Goal: Task Accomplishment & Management: Manage account settings

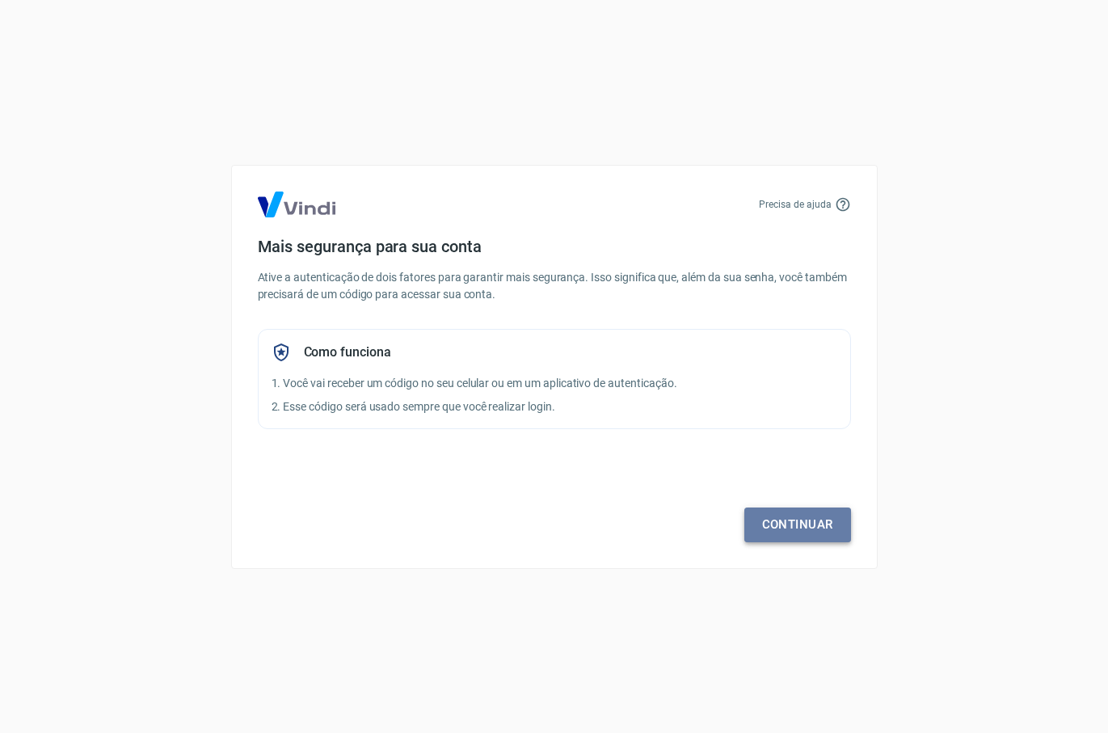
click at [781, 530] on link "Continuar" at bounding box center [797, 524] width 107 height 34
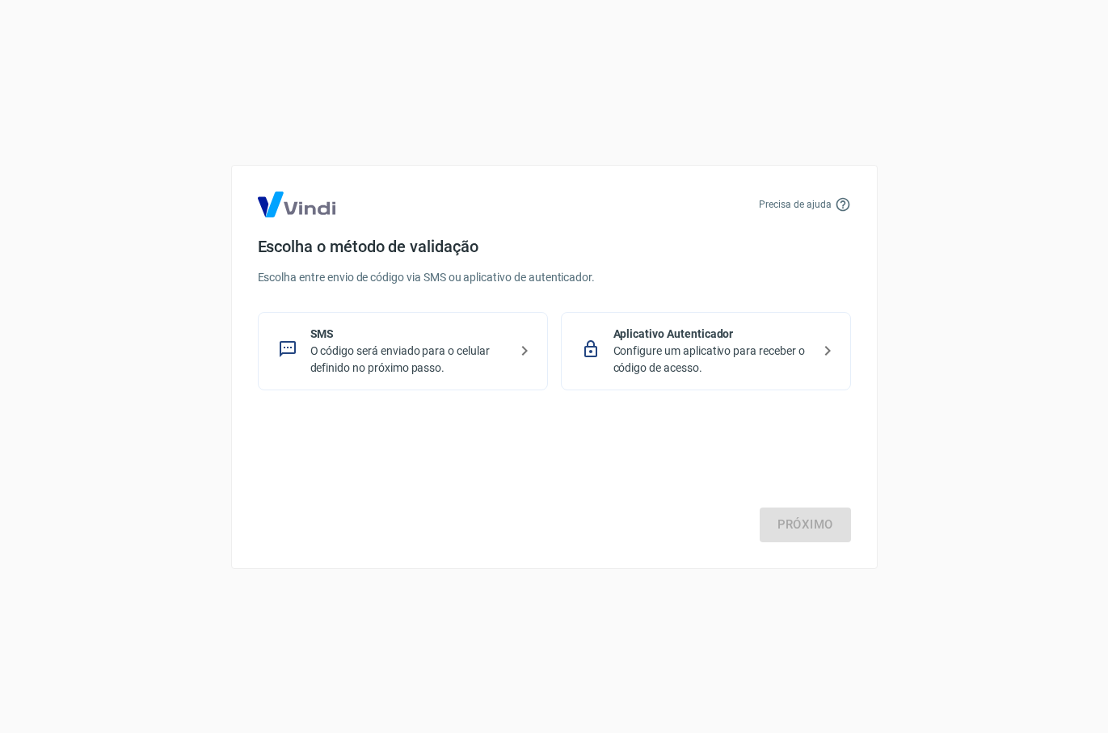
click at [716, 355] on p "Configure um aplicativo para receber o código de acesso." at bounding box center [712, 360] width 198 height 34
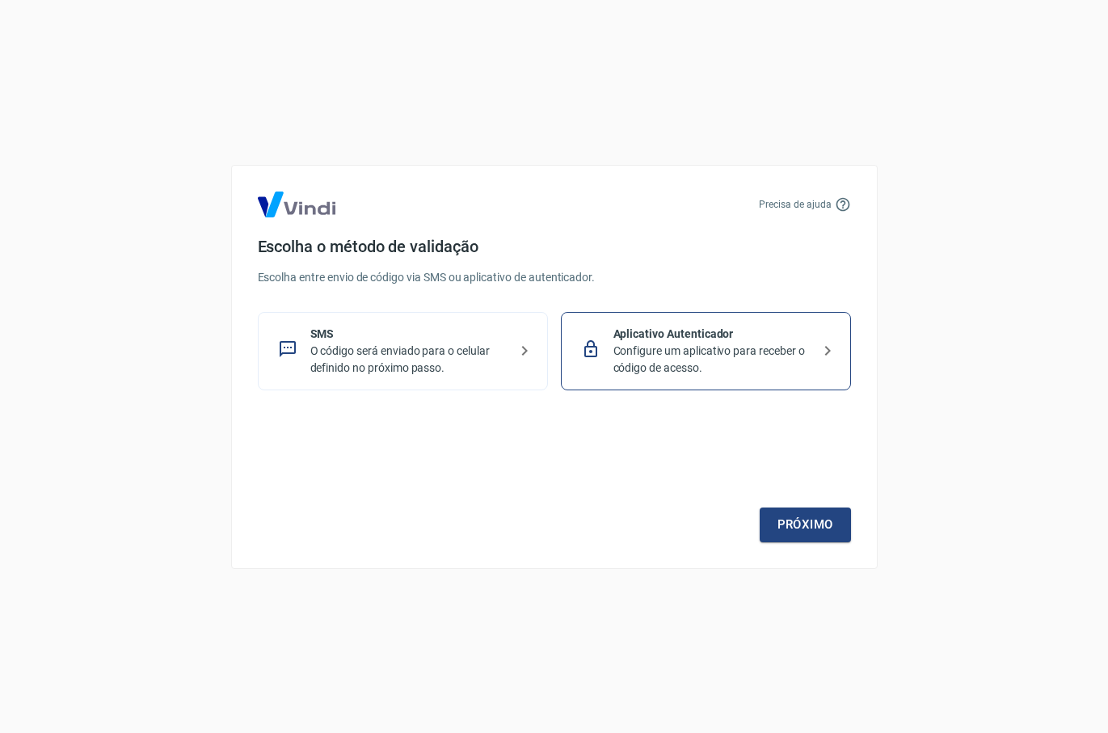
click at [716, 355] on p "Configure um aplicativo para receber o código de acesso." at bounding box center [712, 360] width 198 height 34
click at [812, 529] on link "Próximo" at bounding box center [805, 524] width 91 height 34
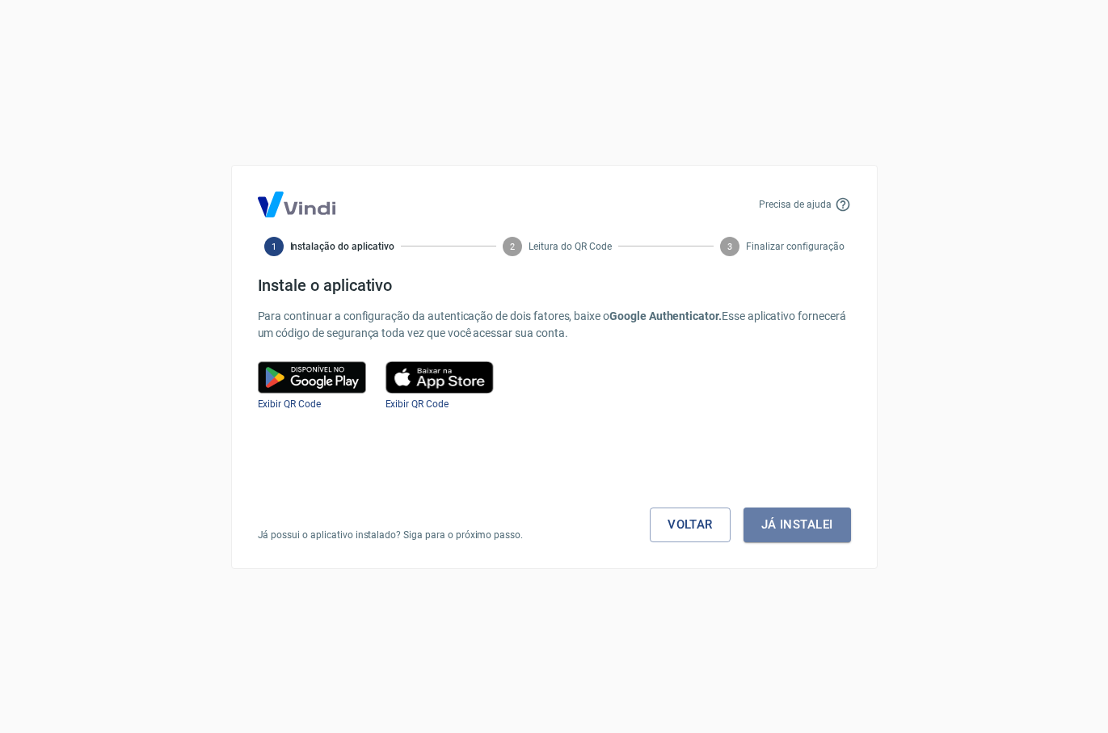
click at [812, 529] on button "Já instalei" at bounding box center [796, 524] width 107 height 34
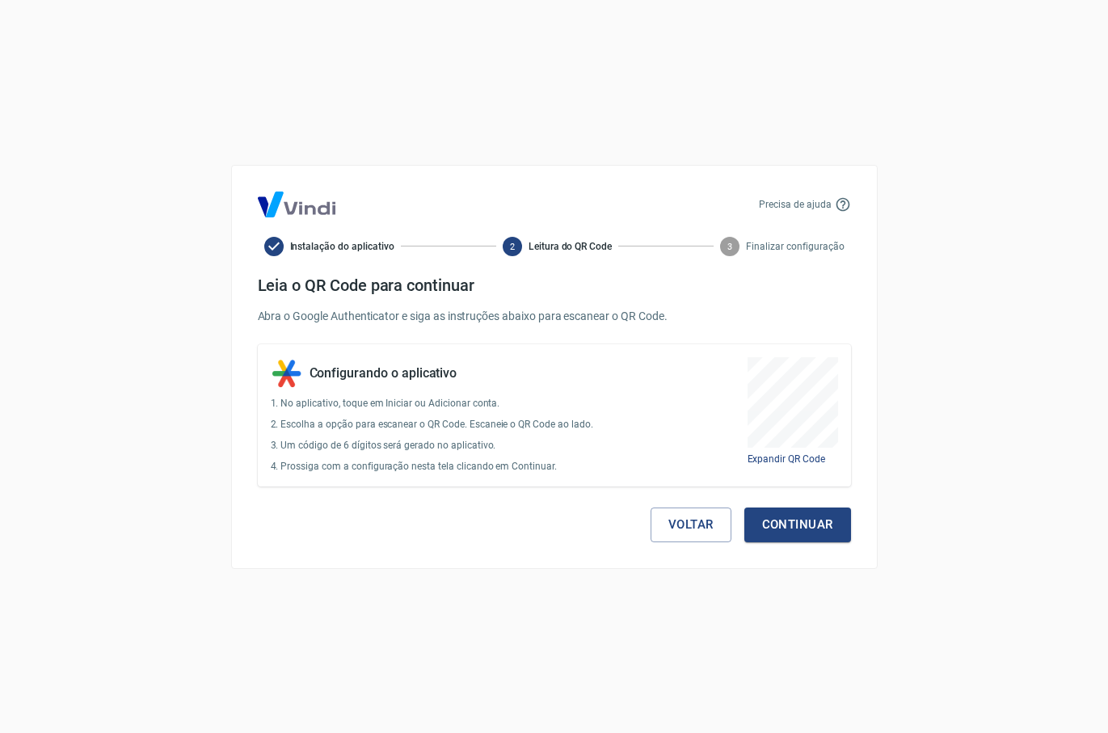
click at [812, 529] on button "Continuar" at bounding box center [797, 524] width 107 height 34
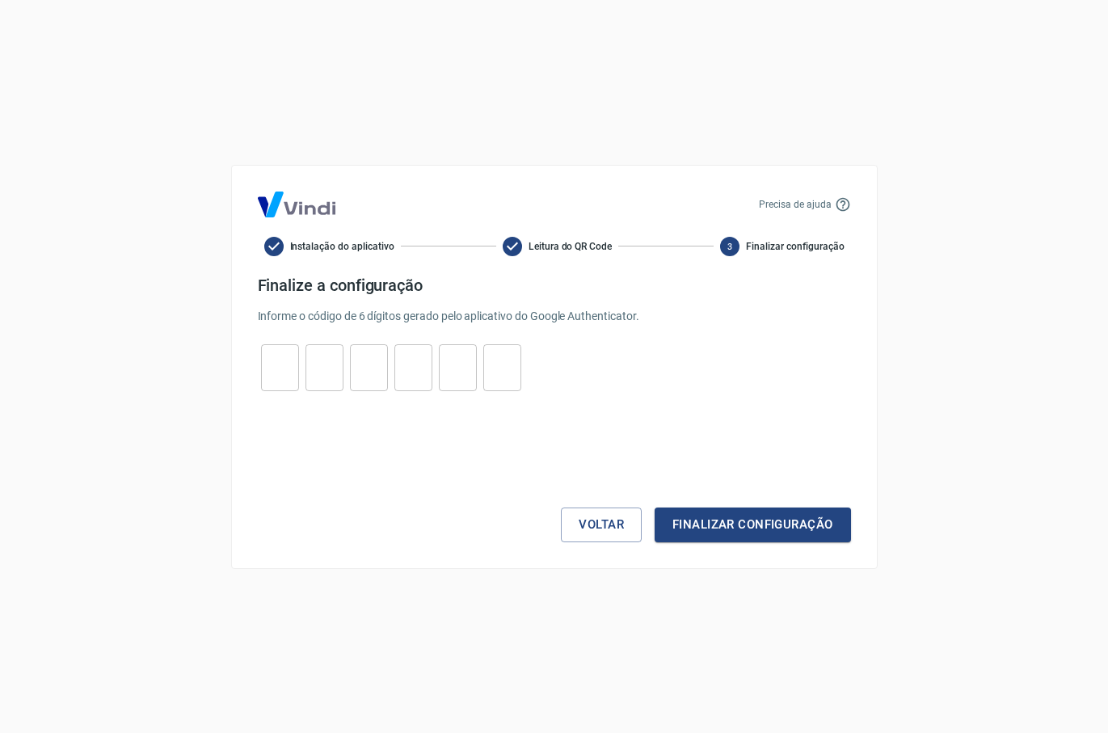
click at [276, 359] on input "tel" at bounding box center [280, 367] width 38 height 35
type input "4"
type input "6"
type input "9"
type input "6"
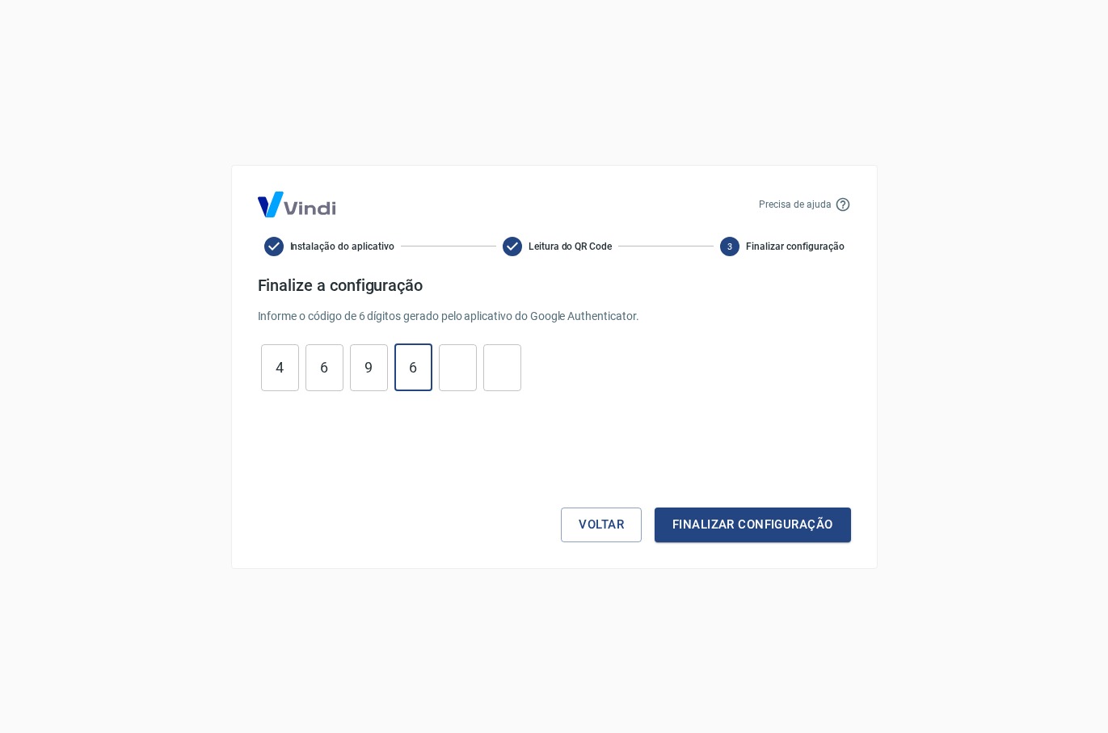
type input "6"
type input "5"
click at [654, 507] on button "Finalizar configuração" at bounding box center [752, 524] width 196 height 34
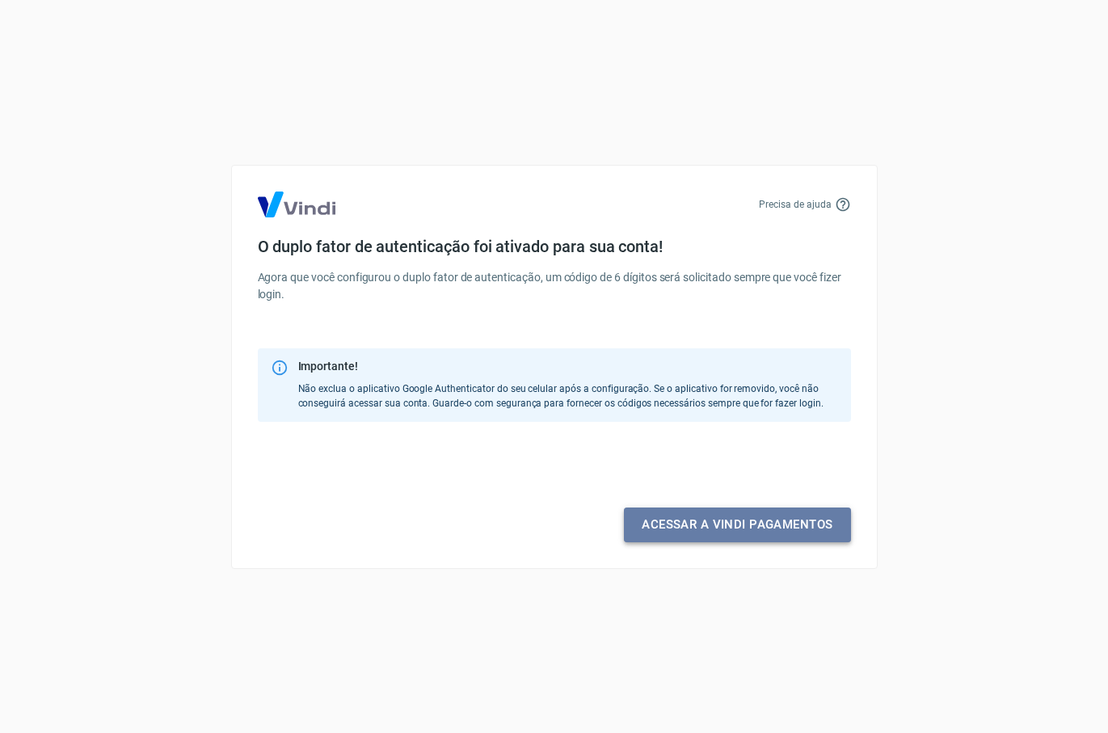
click at [726, 521] on link "Acessar a Vindi pagamentos" at bounding box center [737, 524] width 226 height 34
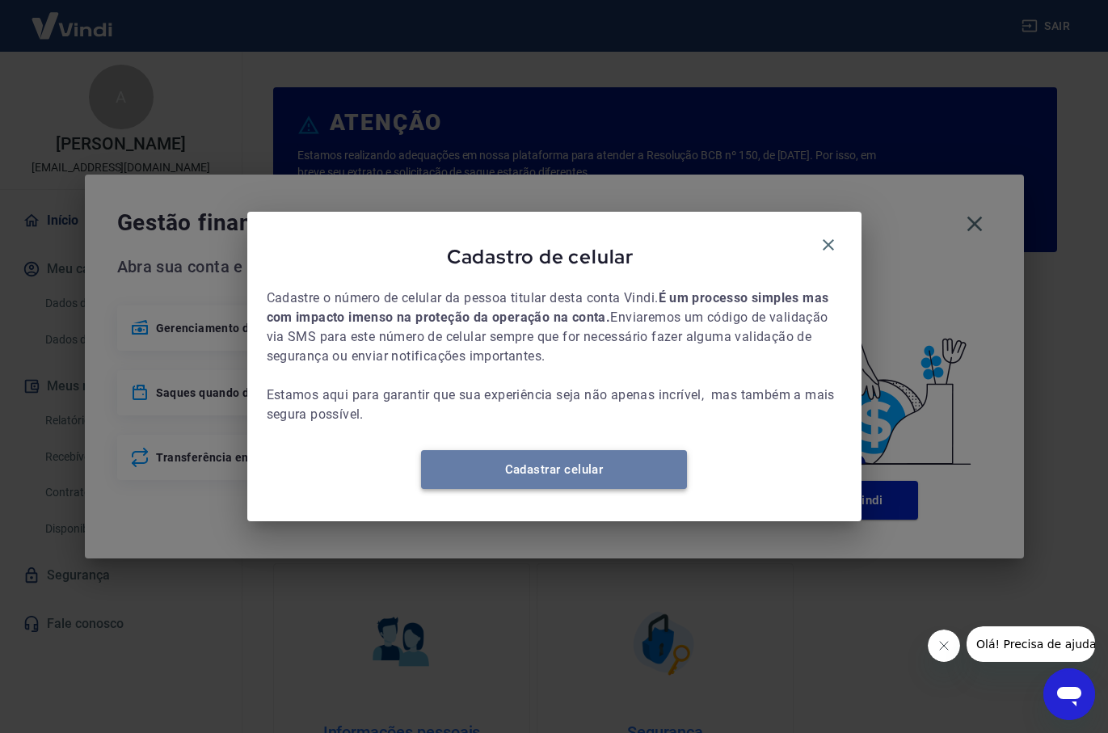
click at [514, 477] on link "Cadastrar celular" at bounding box center [554, 469] width 266 height 39
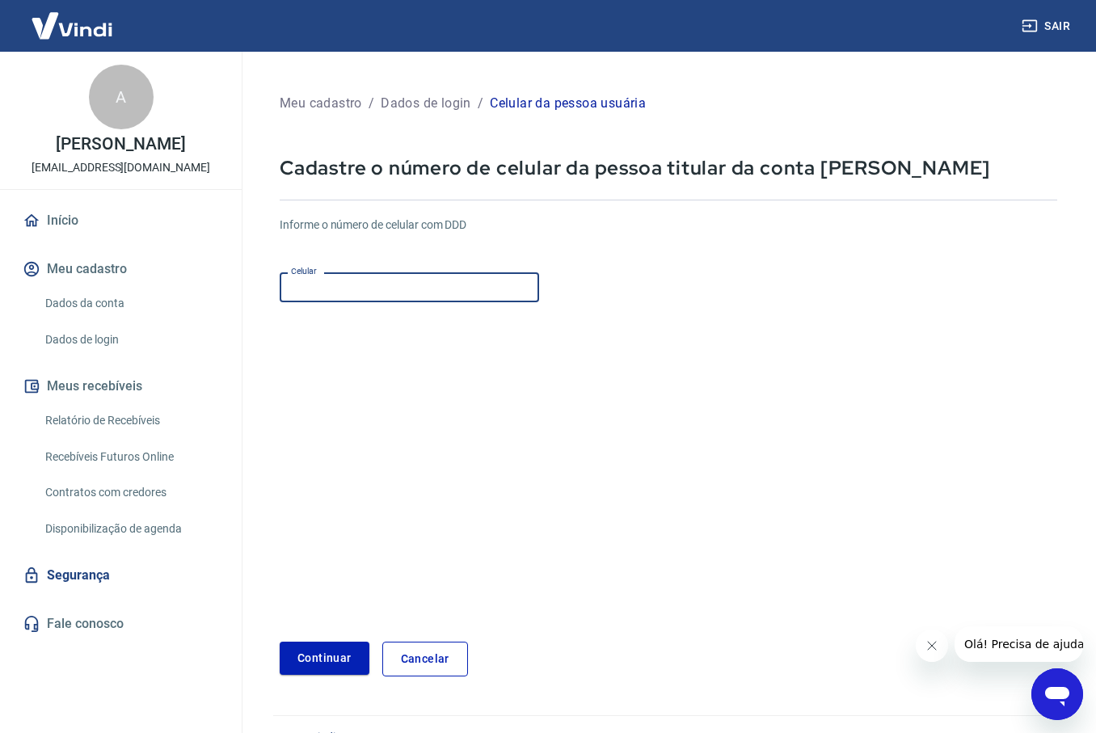
click at [356, 292] on input "Celular" at bounding box center [409, 287] width 259 height 30
type input "[PHONE_NUMBER]"
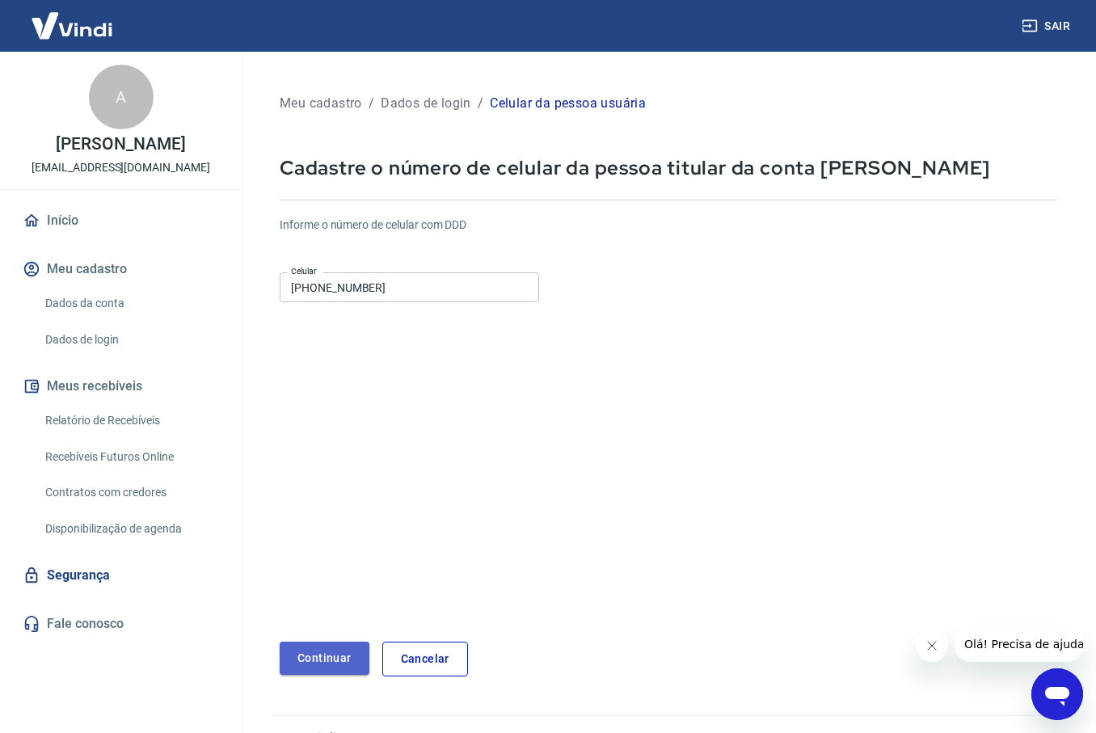
click at [312, 667] on button "Continuar" at bounding box center [325, 658] width 90 height 33
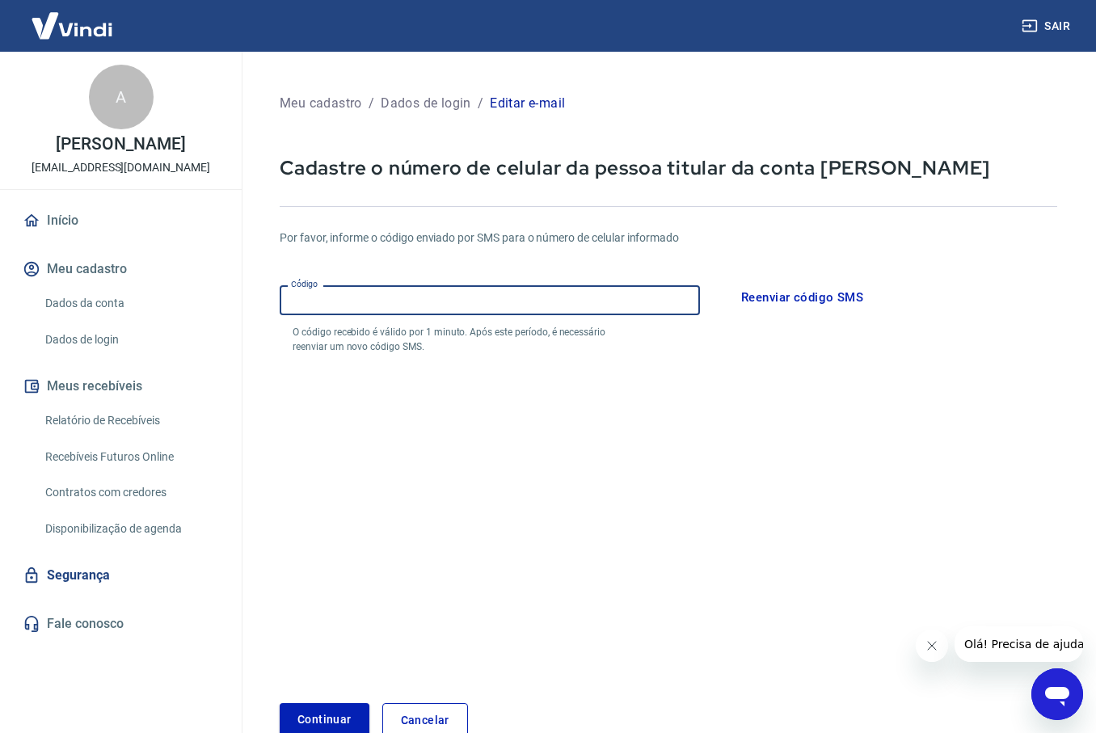
click at [349, 301] on input "Código" at bounding box center [490, 300] width 420 height 30
type input "528228"
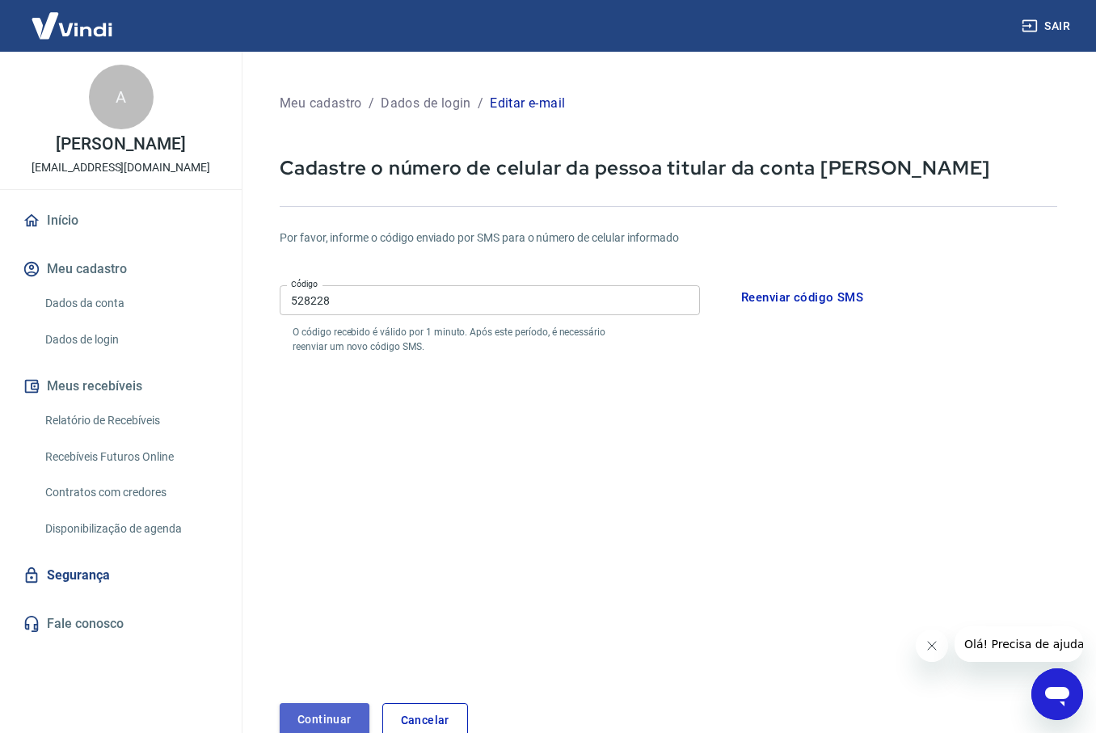
click at [343, 719] on button "Continuar" at bounding box center [325, 719] width 90 height 33
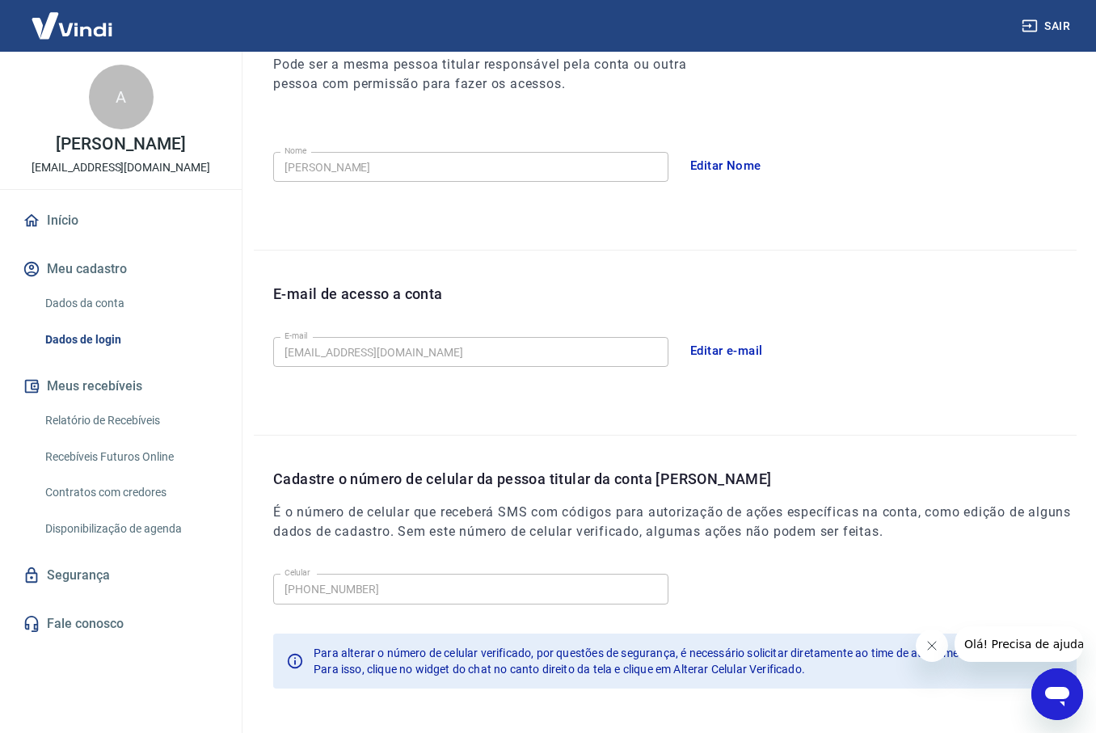
scroll to position [302, 0]
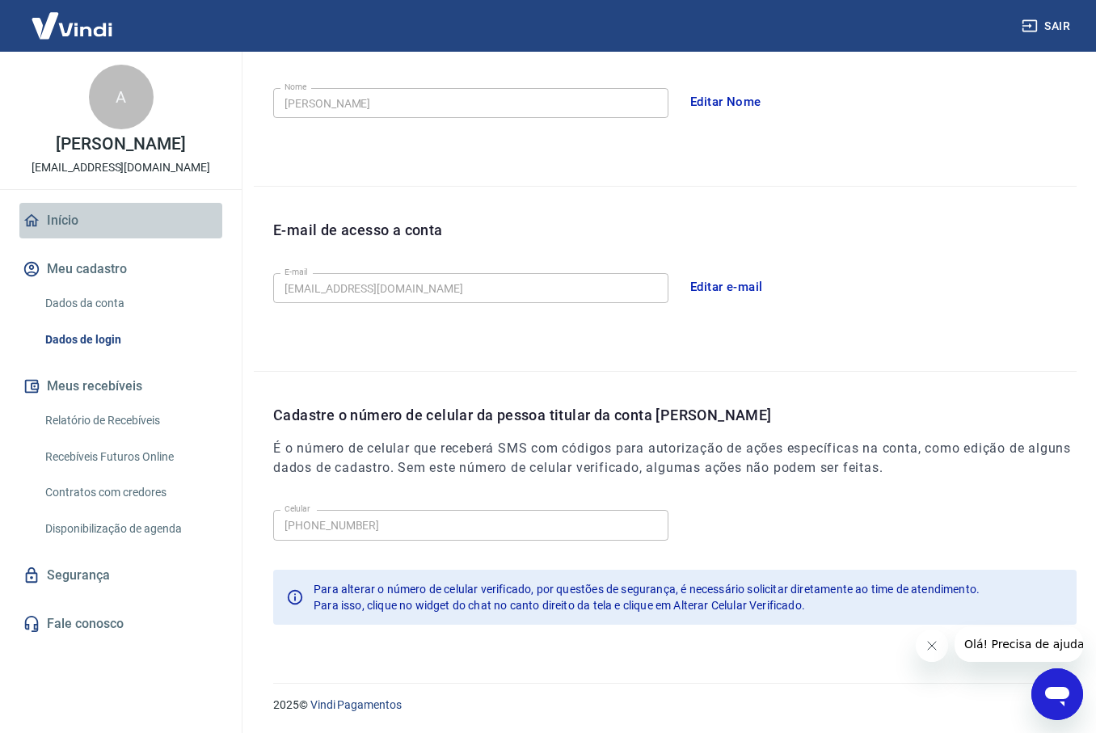
click at [64, 222] on link "Início" at bounding box center [120, 221] width 203 height 36
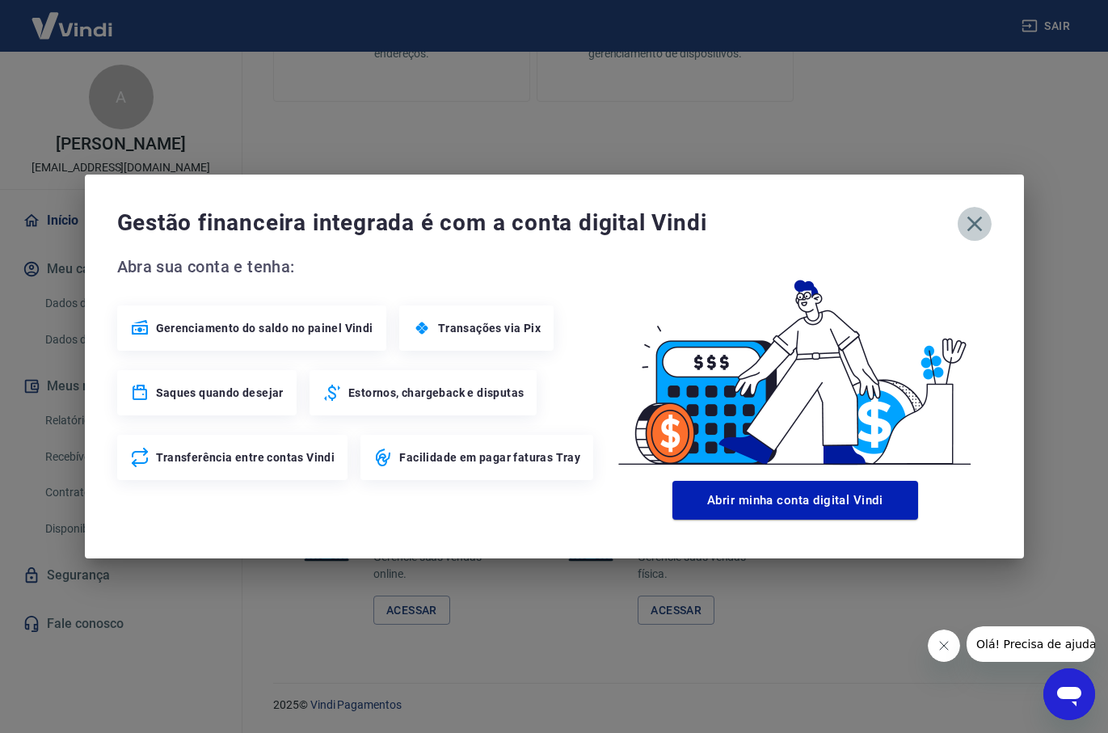
click at [979, 215] on icon "button" at bounding box center [975, 224] width 26 height 26
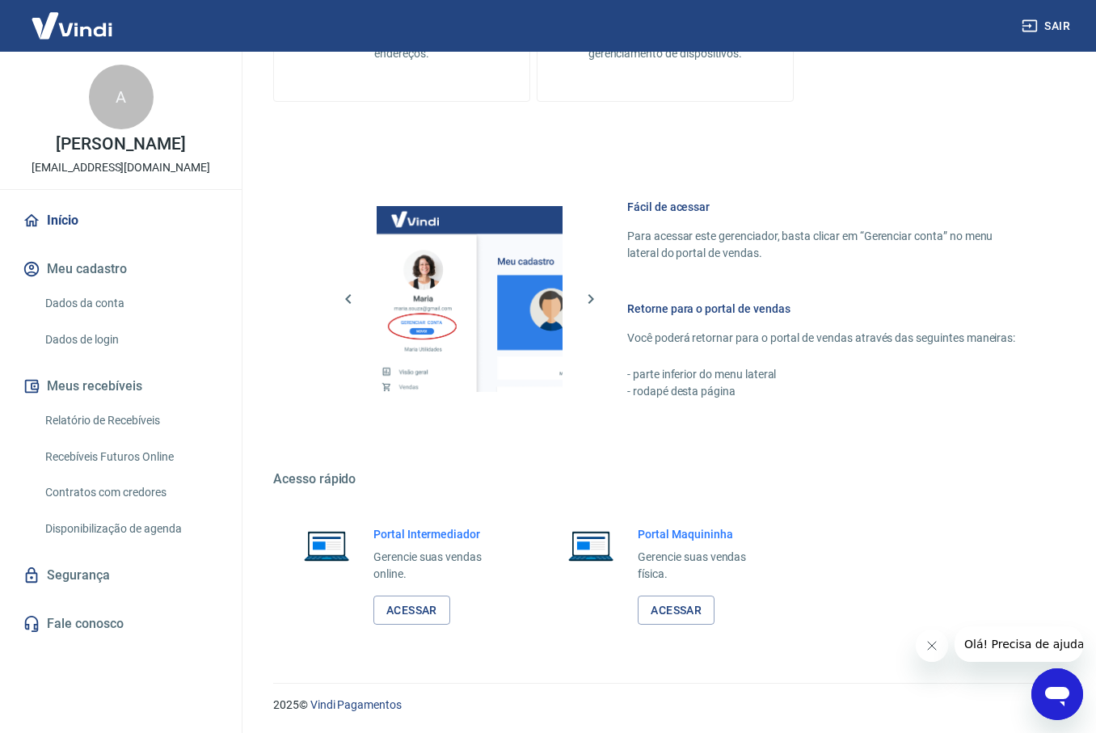
click at [112, 419] on link "Relatório de Recebíveis" at bounding box center [130, 420] width 183 height 33
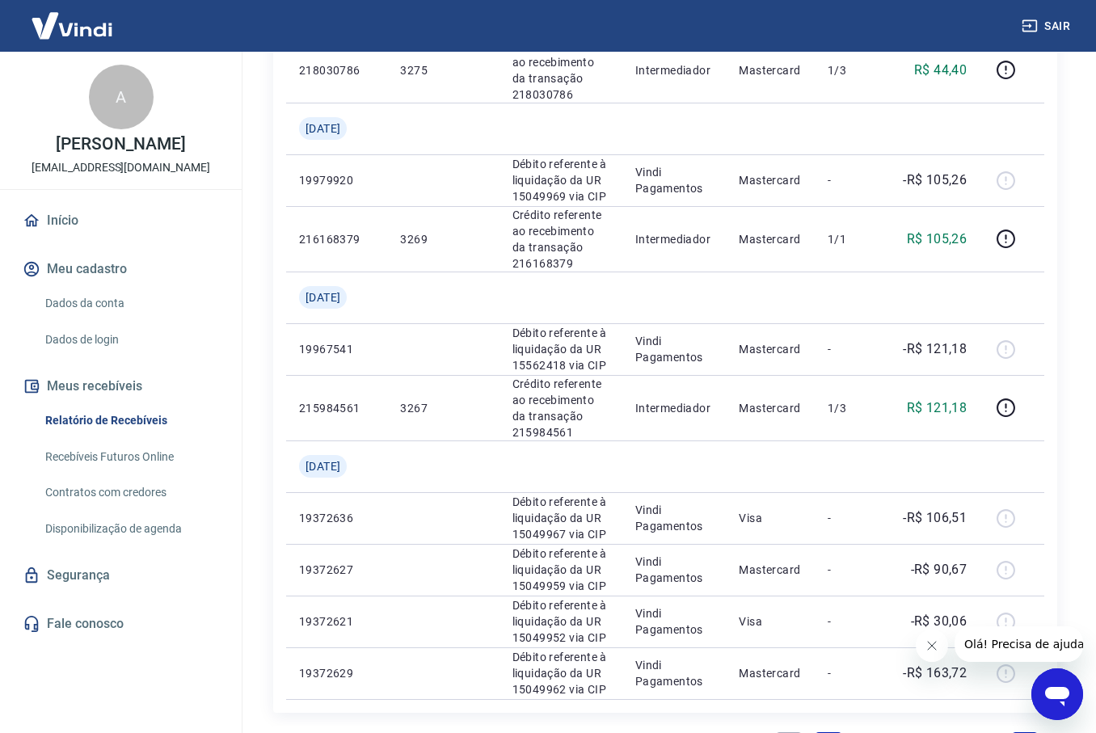
scroll to position [1525, 0]
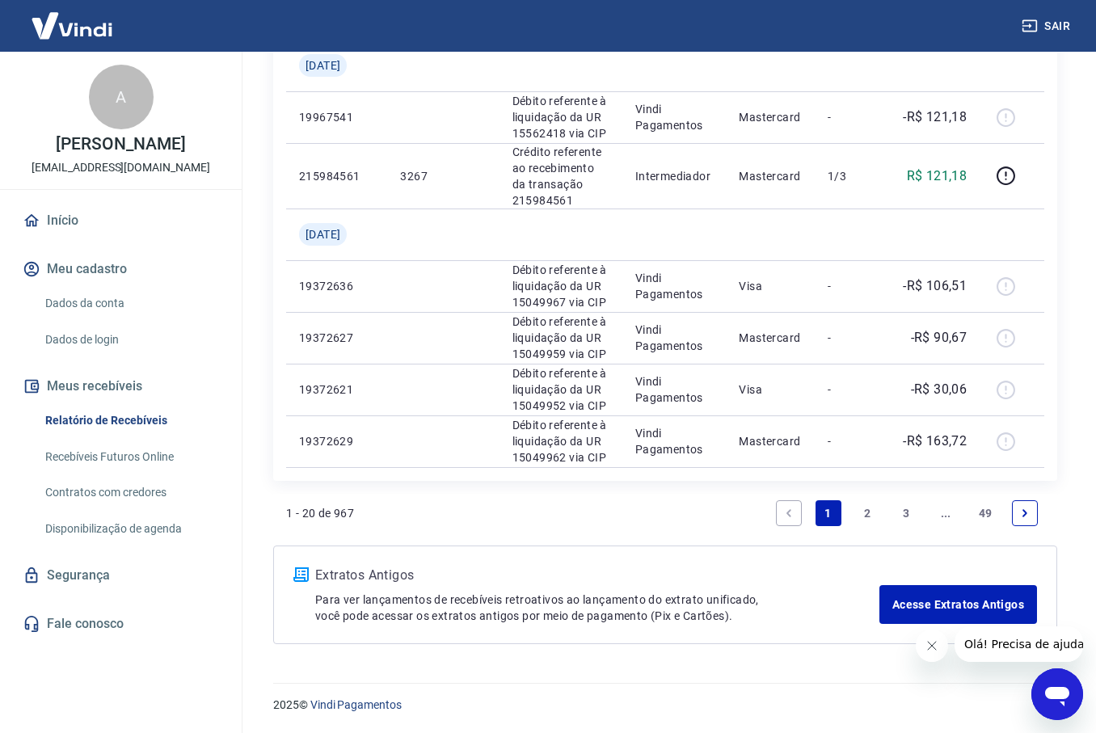
click at [79, 32] on img at bounding box center [71, 25] width 105 height 49
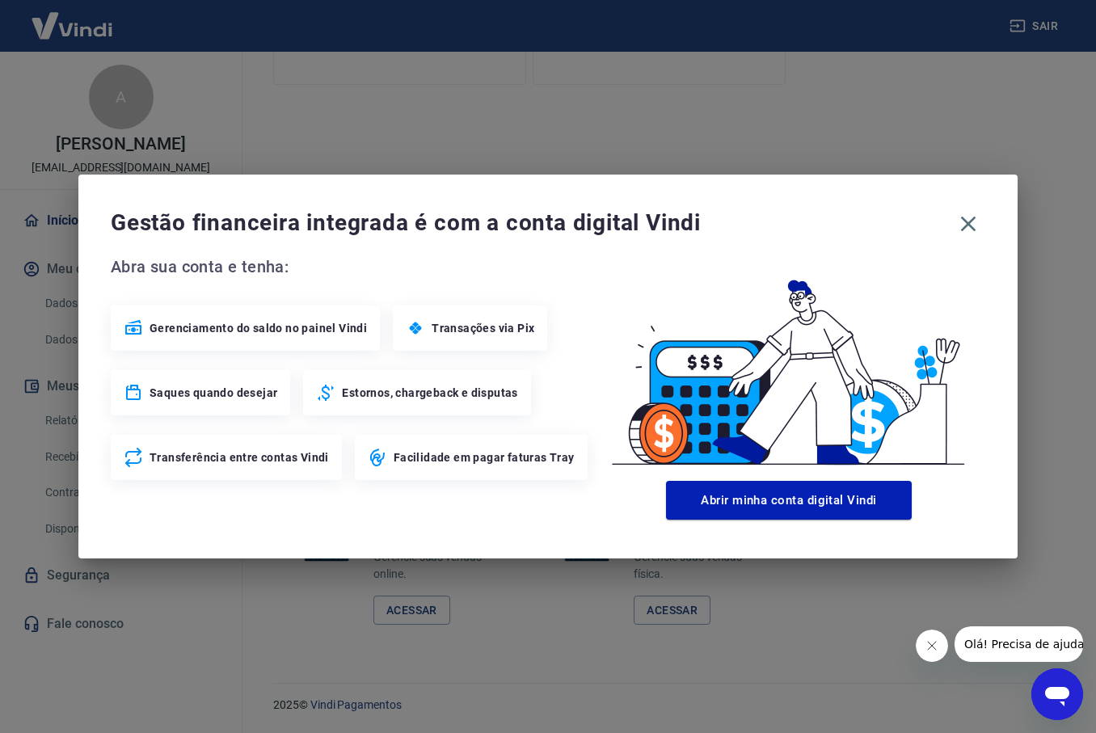
scroll to position [743, 0]
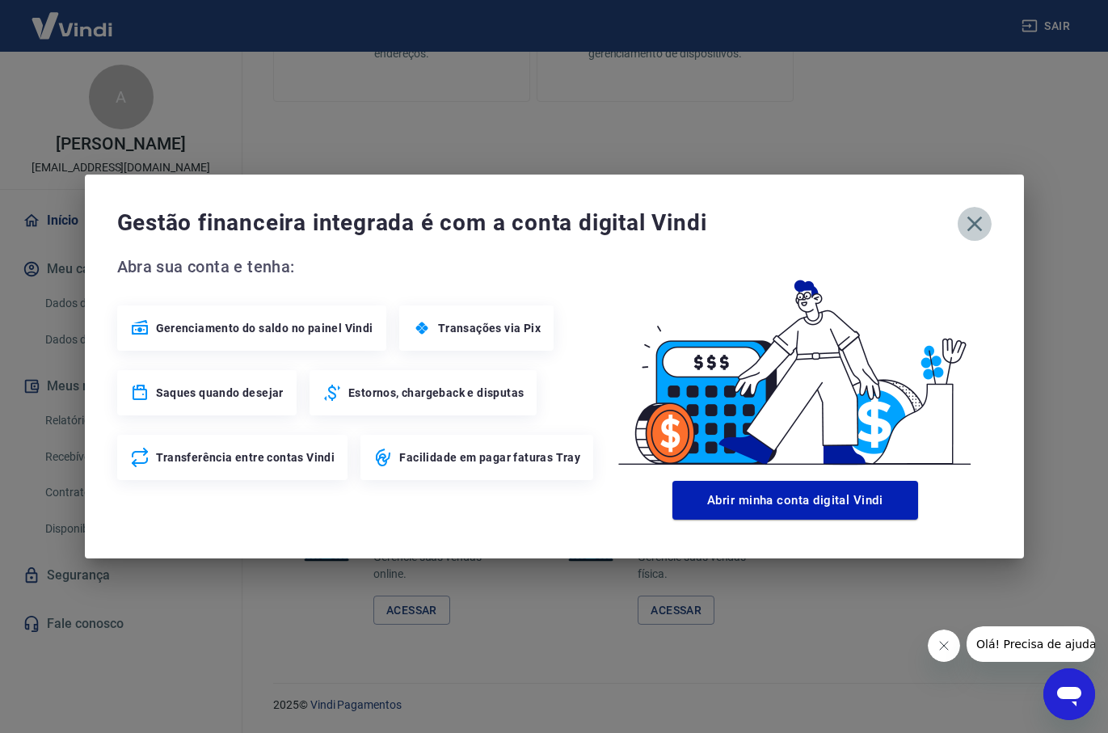
click at [975, 226] on icon "button" at bounding box center [973, 224] width 15 height 15
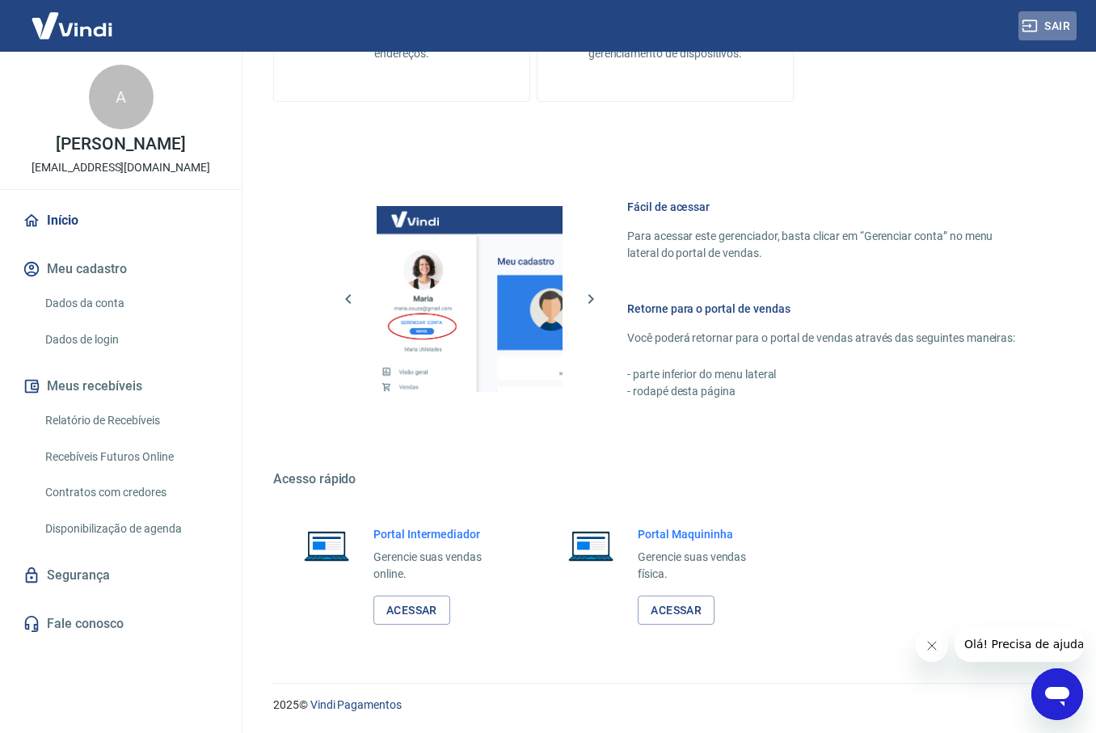
click at [1059, 22] on button "Sair" at bounding box center [1047, 26] width 58 height 30
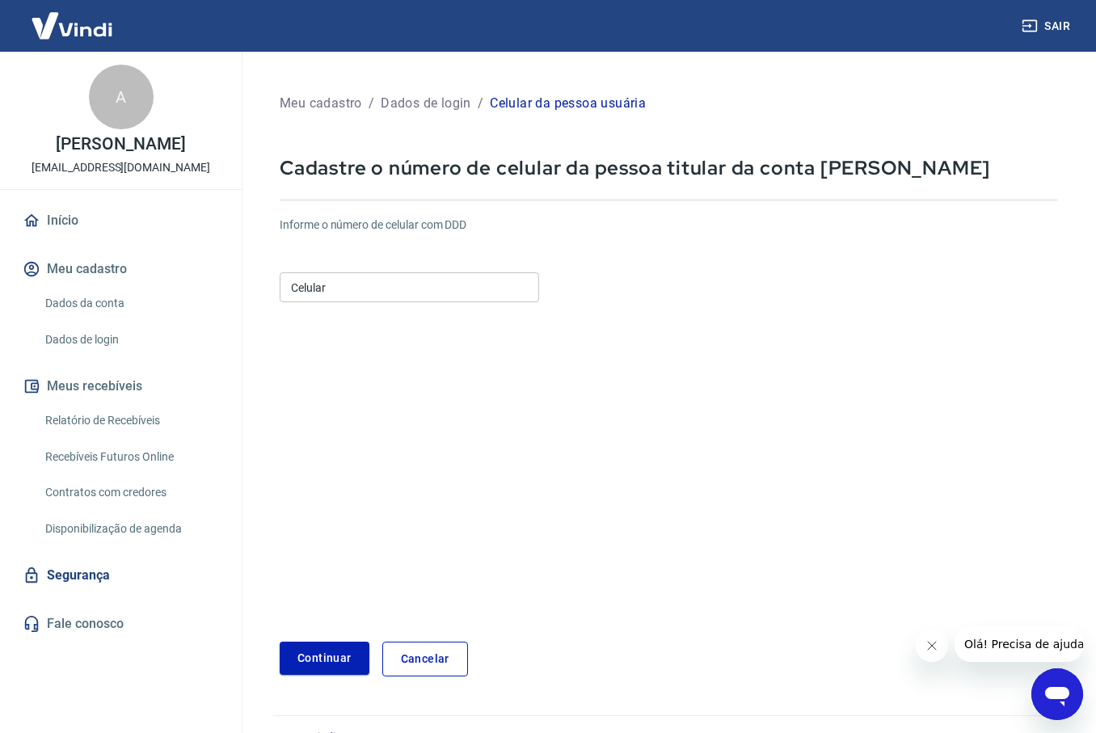
click at [425, 663] on link "Cancelar" at bounding box center [425, 659] width 86 height 35
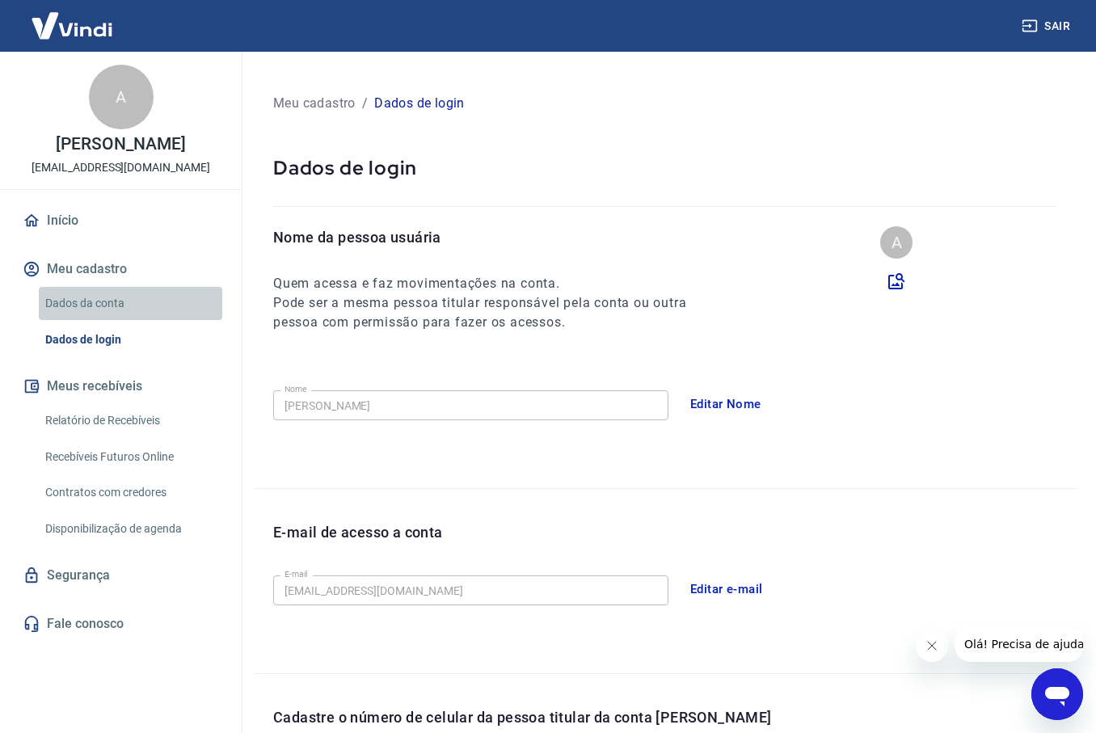
click at [91, 305] on link "Dados da conta" at bounding box center [130, 303] width 183 height 33
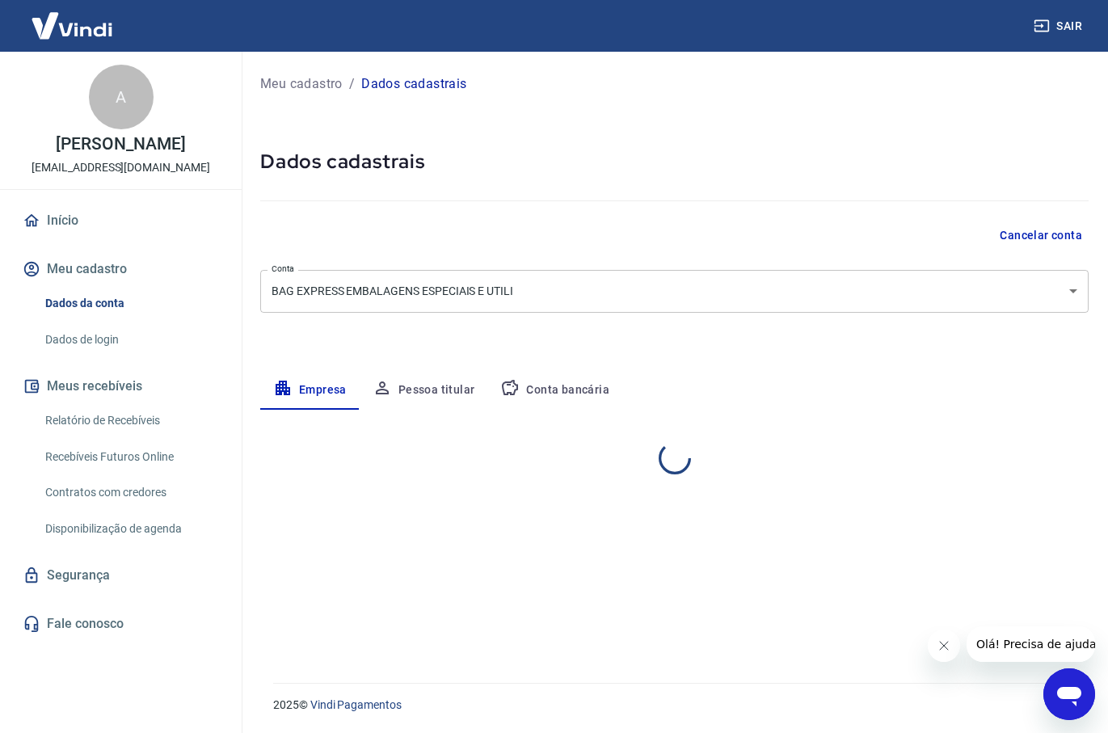
select select "SP"
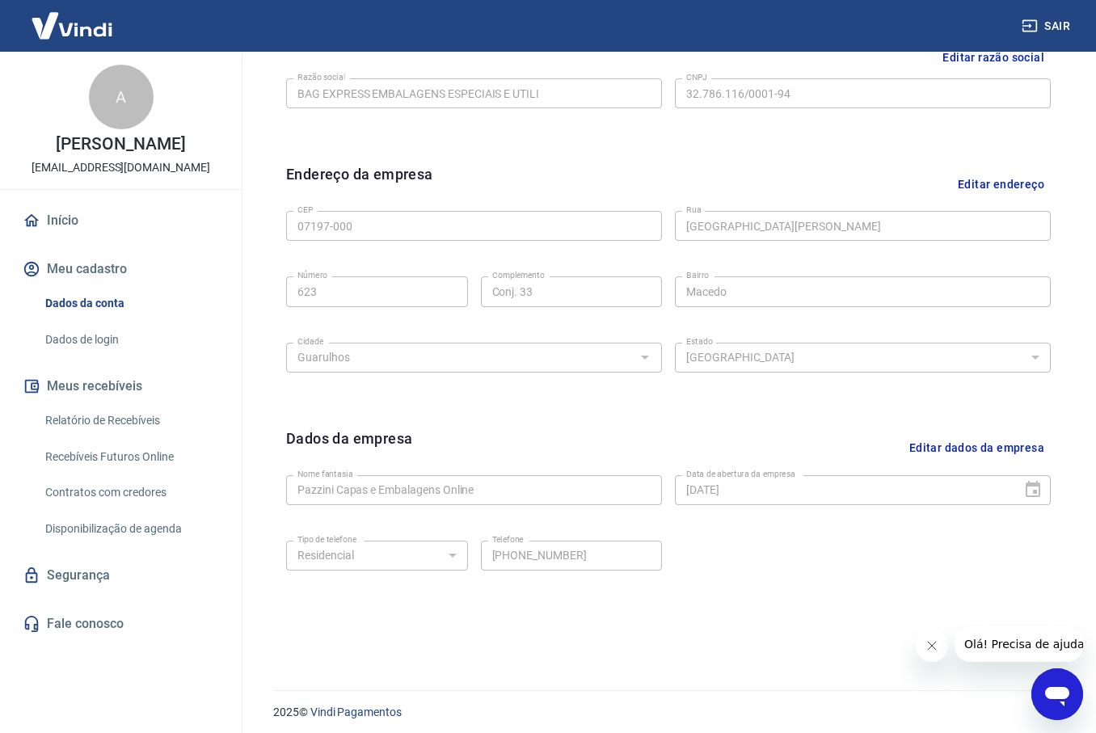
scroll to position [432, 0]
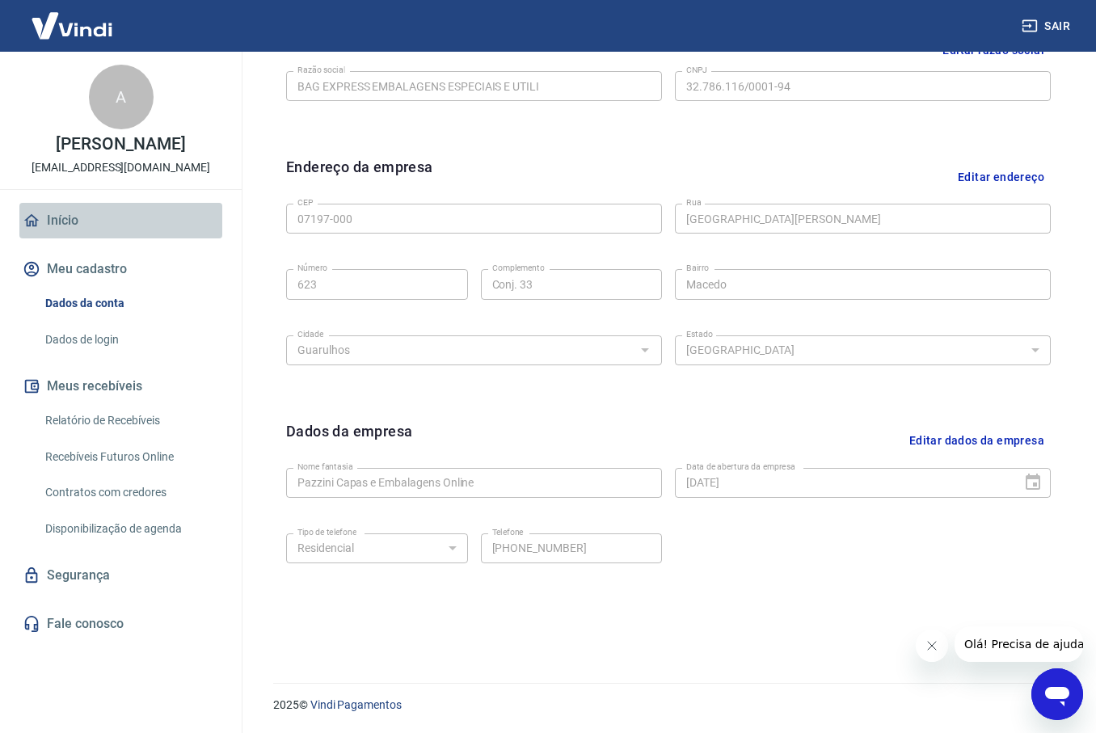
click at [46, 213] on link "Início" at bounding box center [120, 221] width 203 height 36
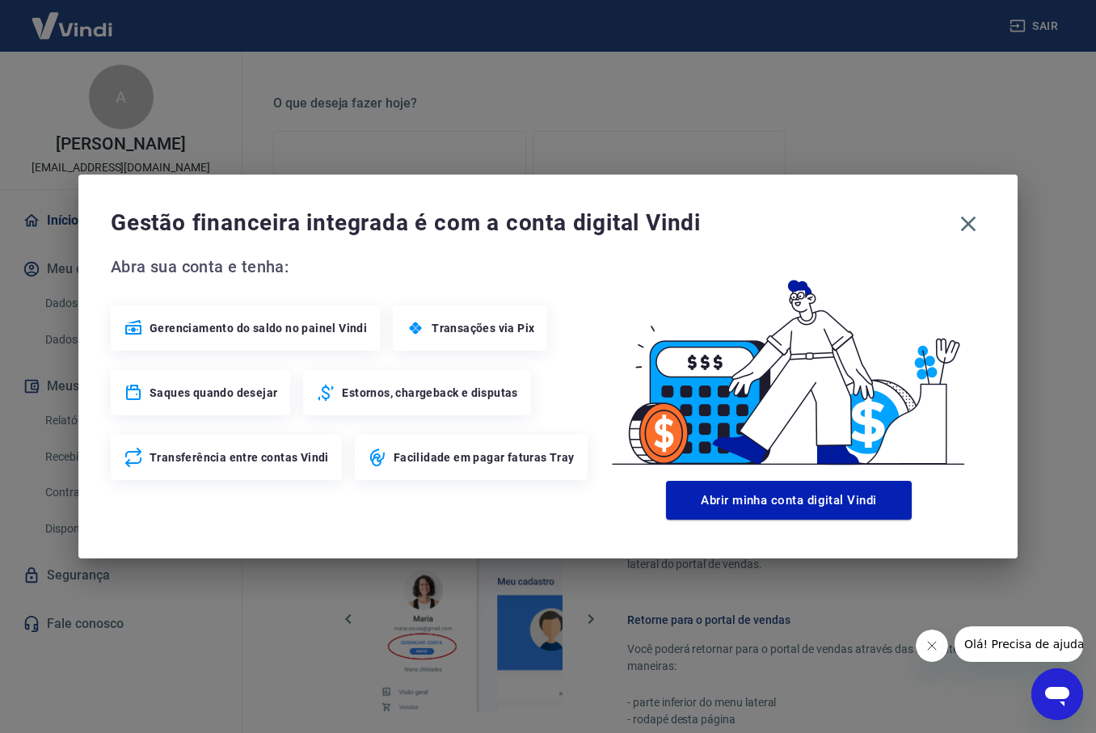
scroll to position [709, 0]
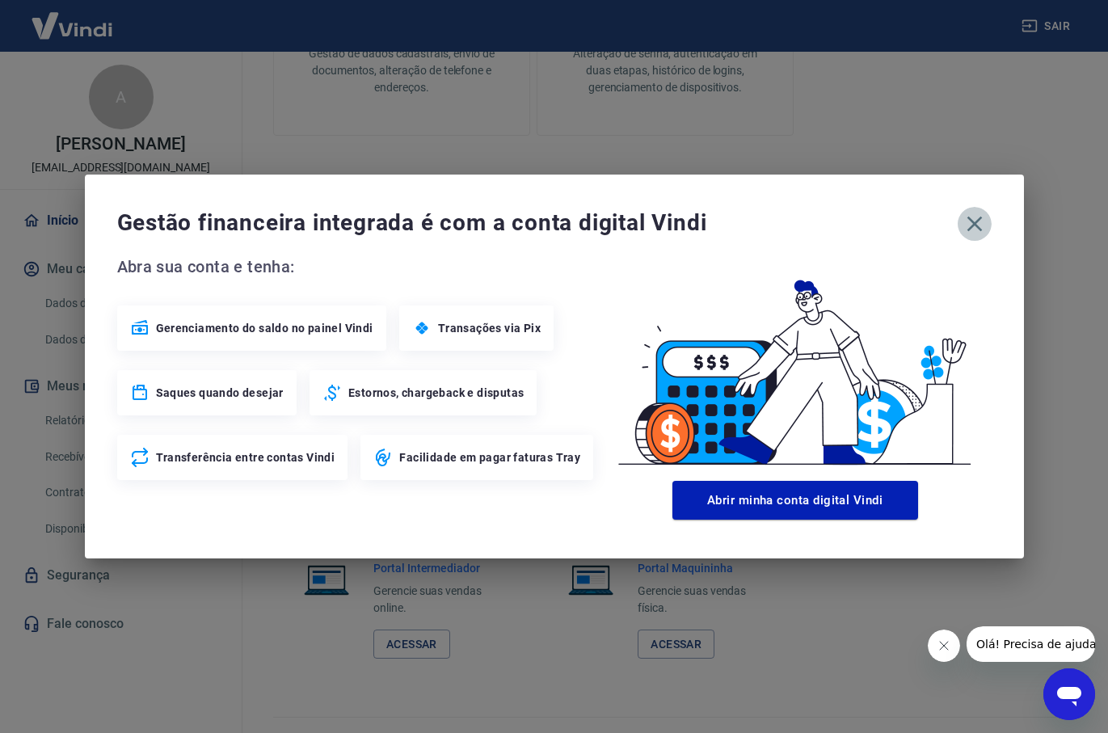
click at [980, 225] on icon "button" at bounding box center [975, 224] width 26 height 26
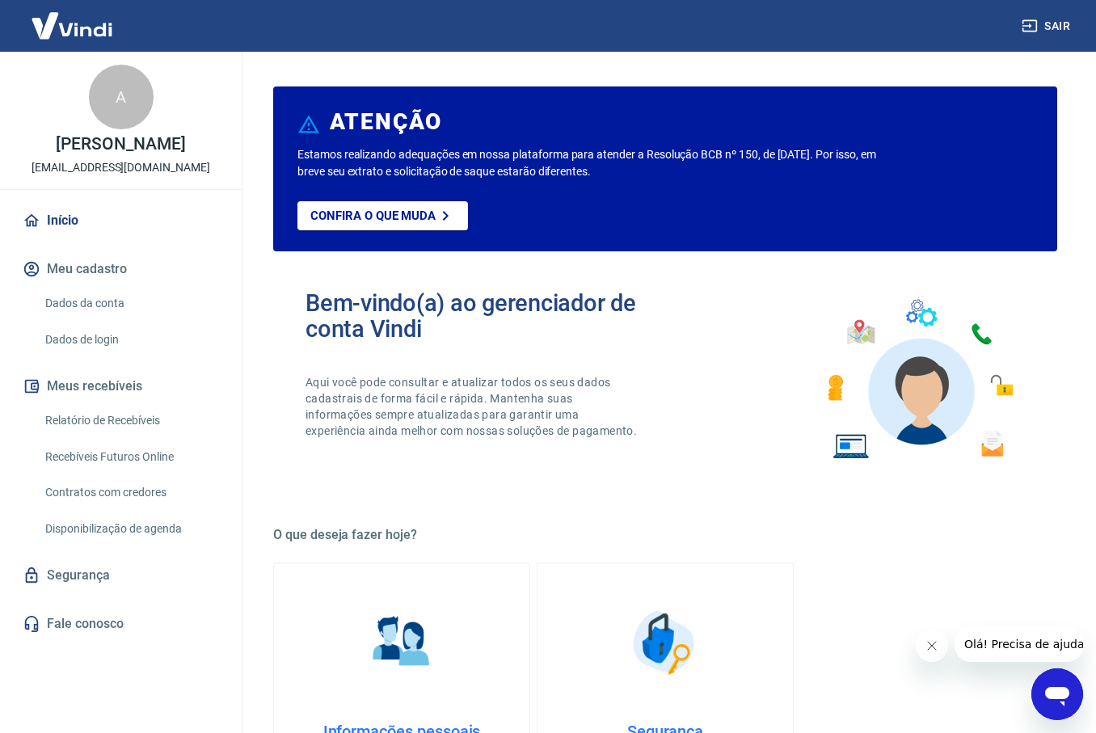
scroll to position [0, 0]
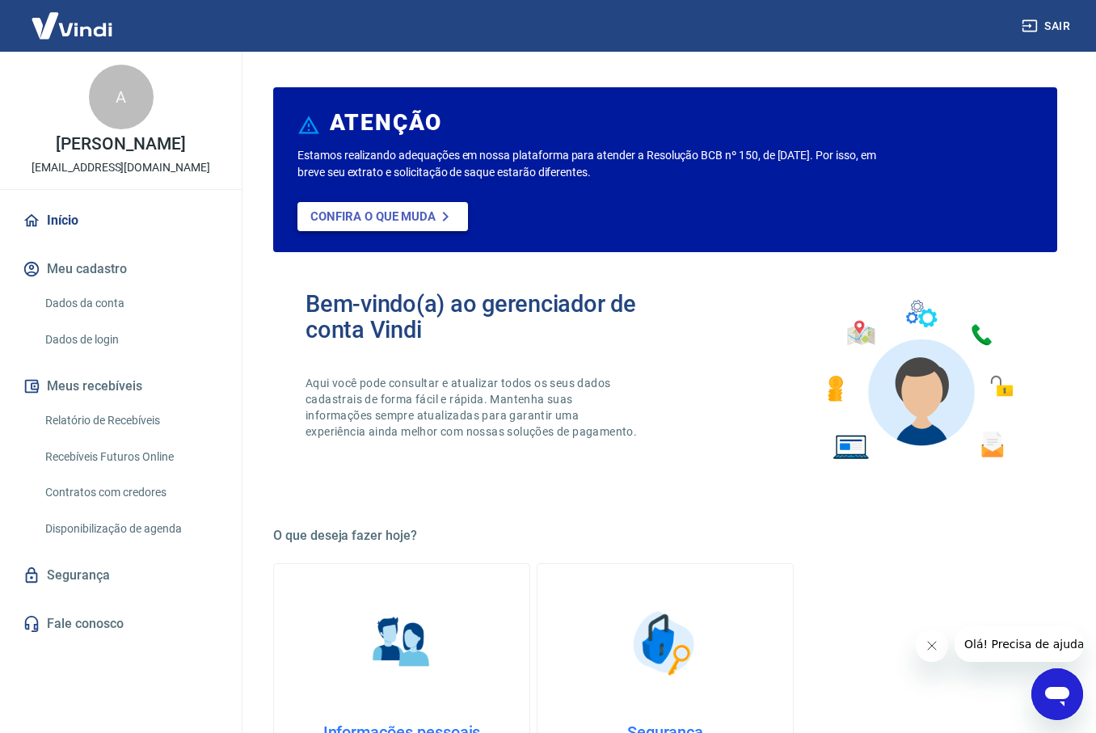
click at [387, 216] on p "Confira o que muda" at bounding box center [372, 216] width 125 height 15
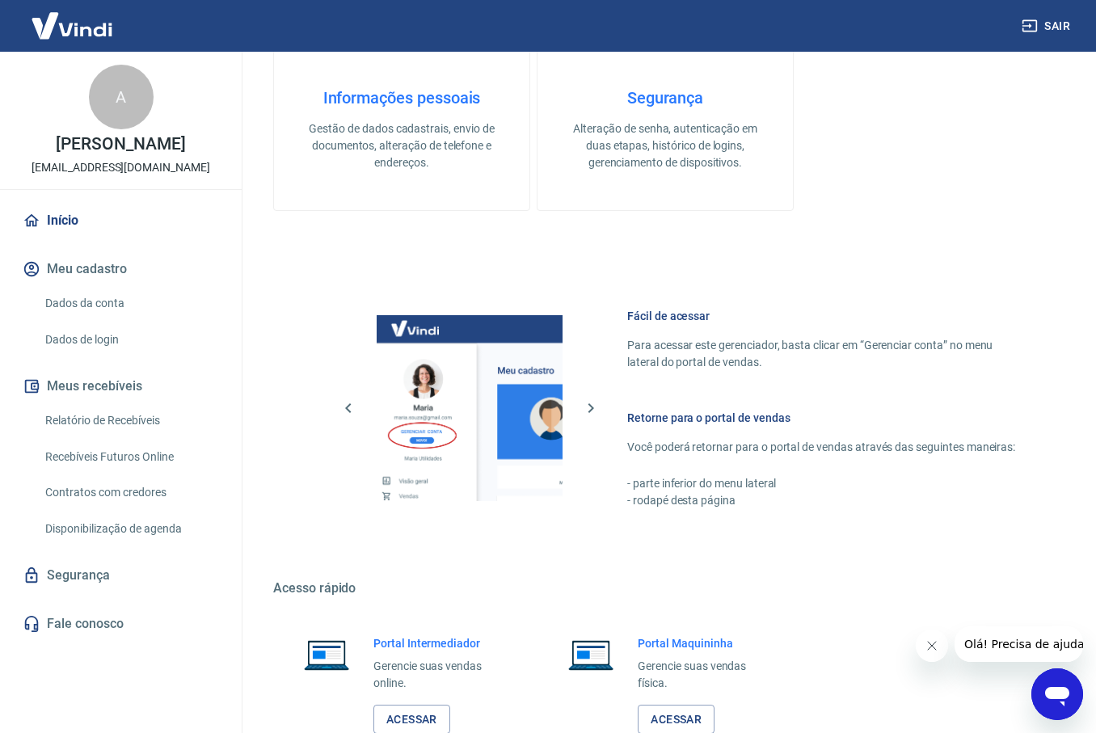
scroll to position [646, 0]
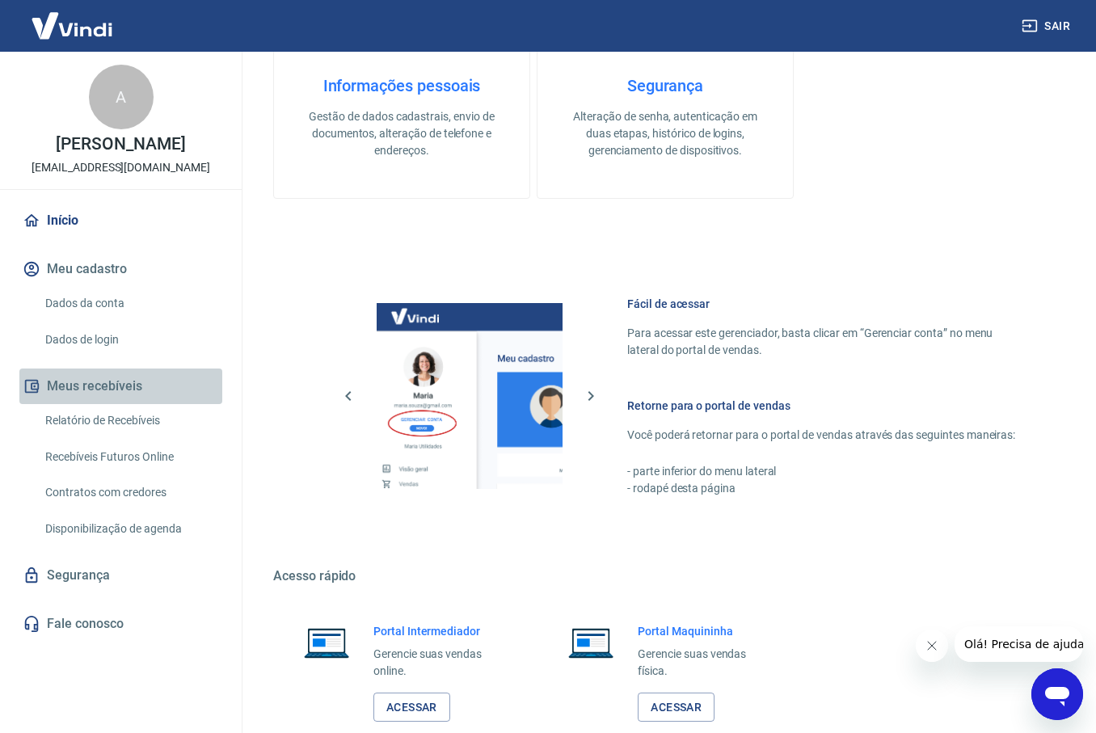
click at [106, 386] on button "Meus recebíveis" at bounding box center [120, 386] width 203 height 36
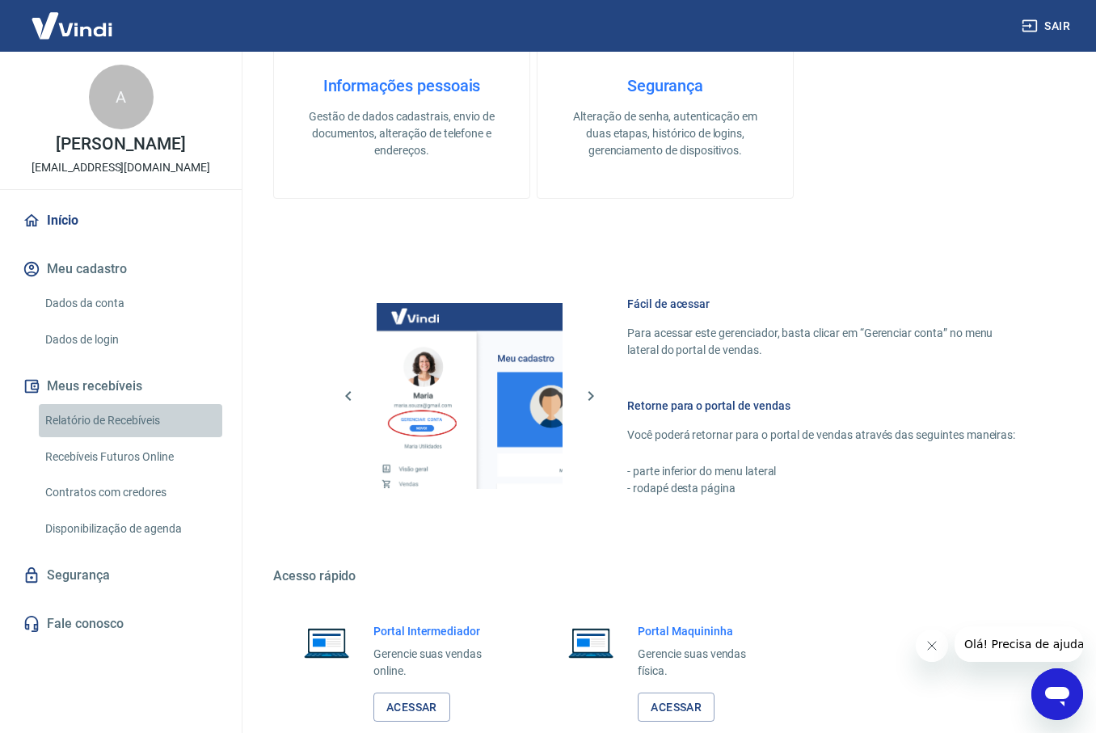
click at [125, 424] on link "Relatório de Recebíveis" at bounding box center [130, 420] width 183 height 33
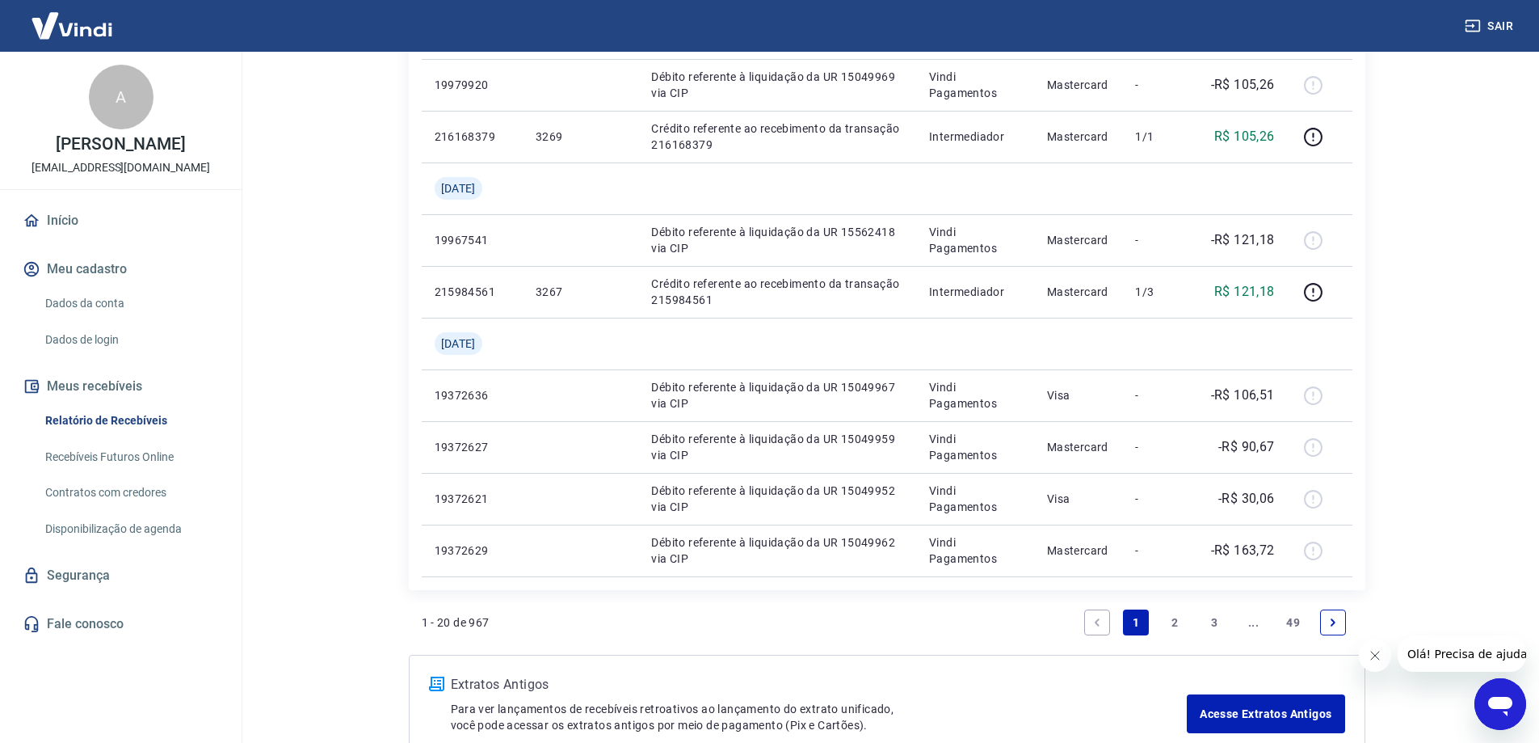
scroll to position [1405, 0]
